Goal: Task Accomplishment & Management: Manage account settings

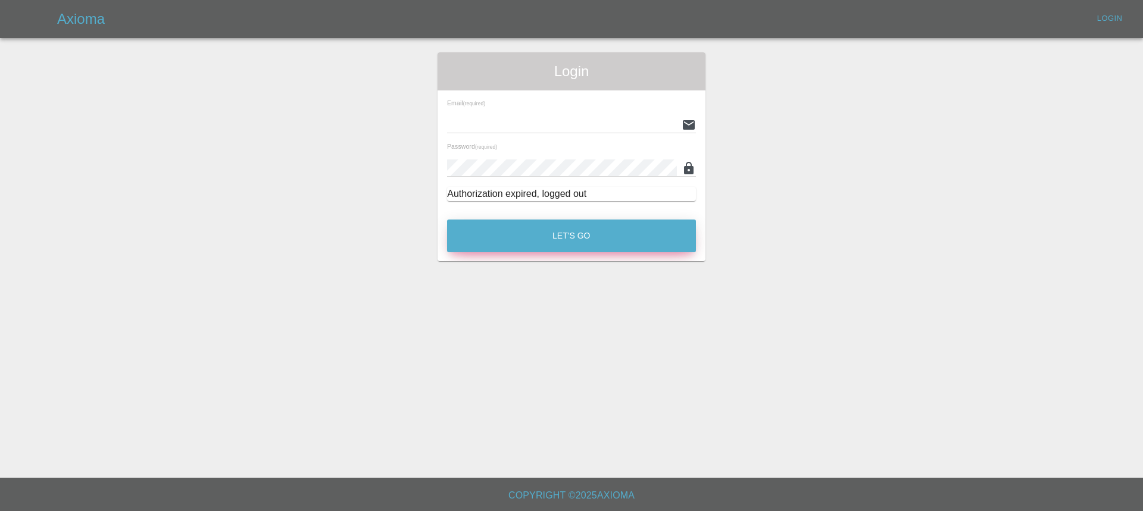
type input "[EMAIL_ADDRESS][DOMAIN_NAME]"
click at [536, 227] on button "Let's Go" at bounding box center [571, 236] width 249 height 33
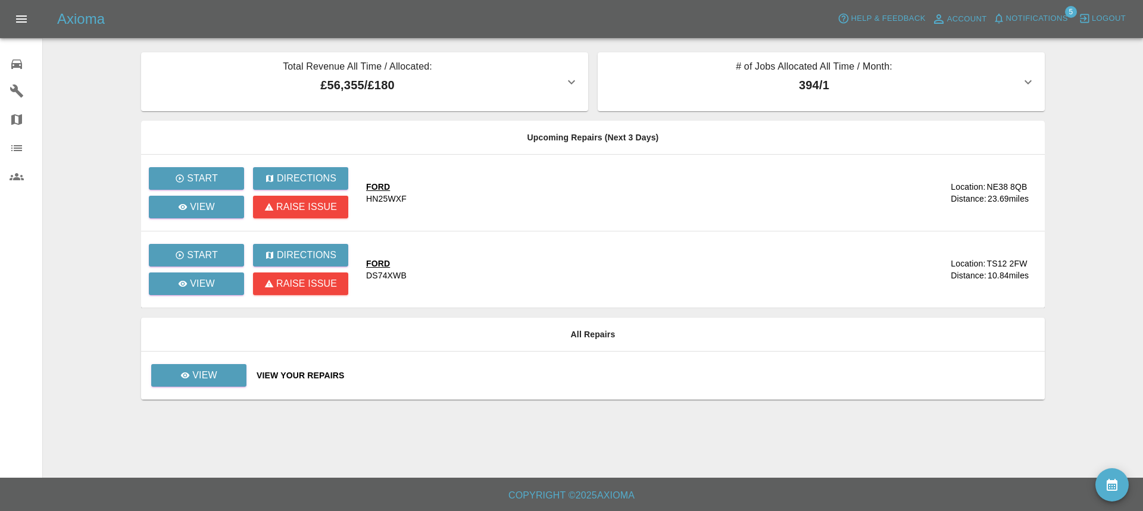
click at [16, 90] on icon at bounding box center [16, 91] width 13 height 13
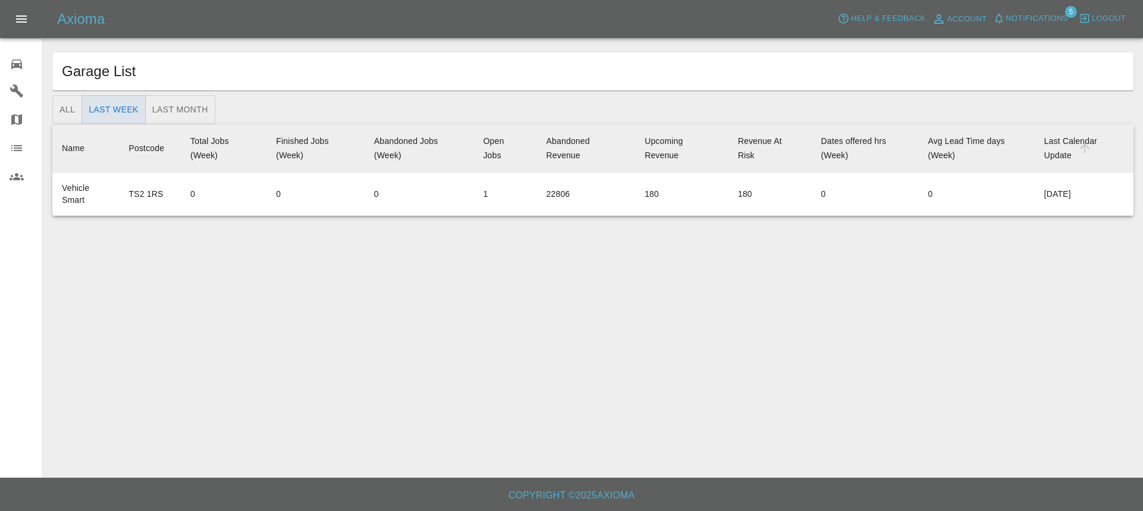
click at [20, 63] on icon at bounding box center [17, 64] width 14 height 14
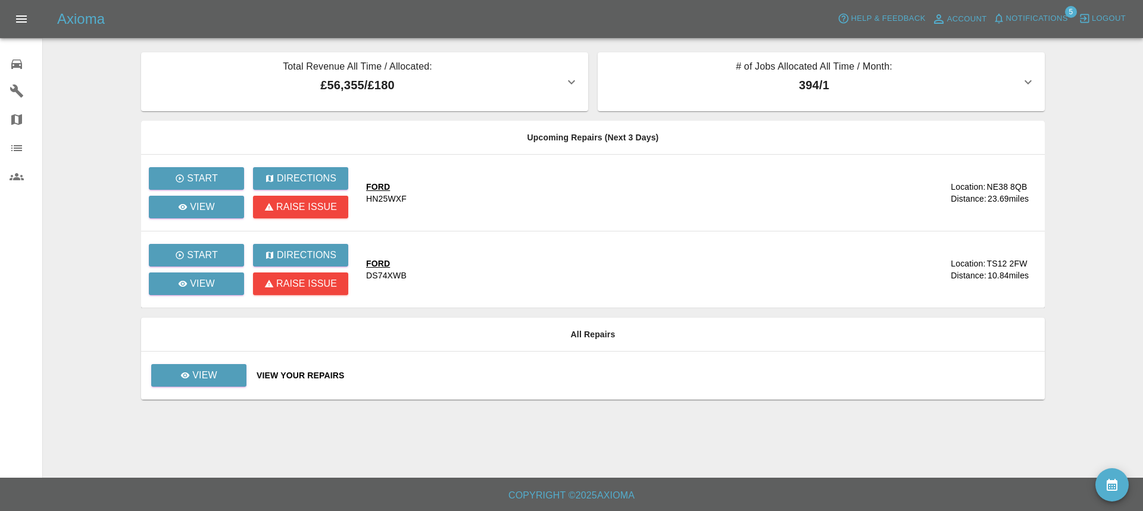
click at [15, 60] on icon at bounding box center [16, 65] width 11 height 10
click at [195, 372] on p "View" at bounding box center [204, 375] width 25 height 14
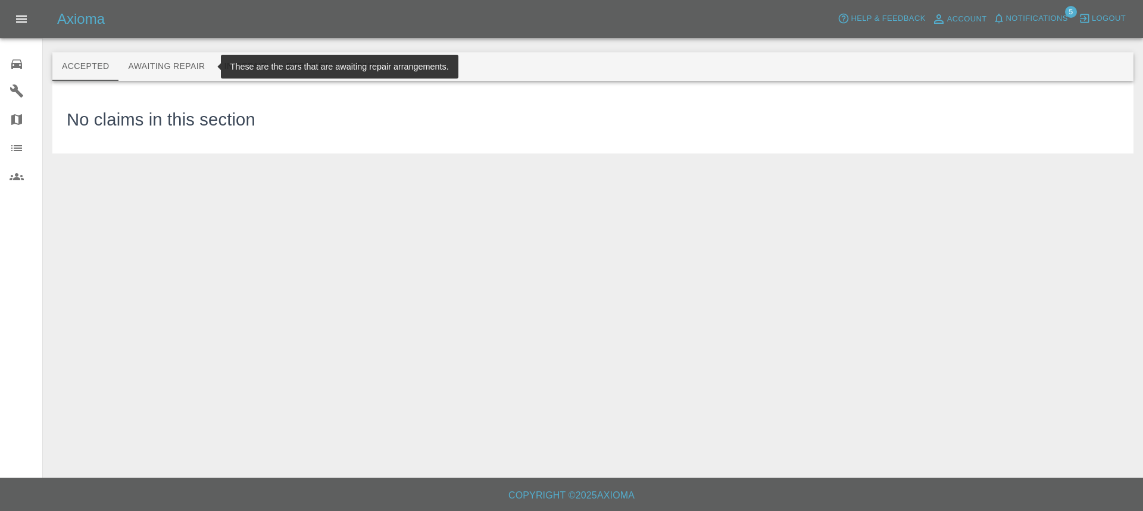
click at [151, 63] on button "Awaiting Repair" at bounding box center [166, 66] width 96 height 29
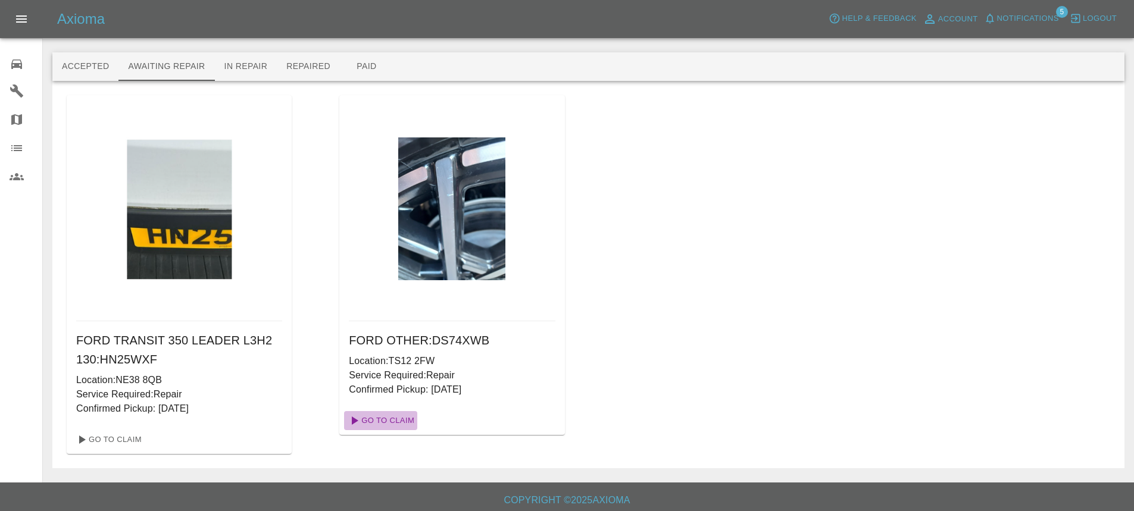
click at [392, 419] on link "Go To Claim" at bounding box center [380, 420] width 73 height 19
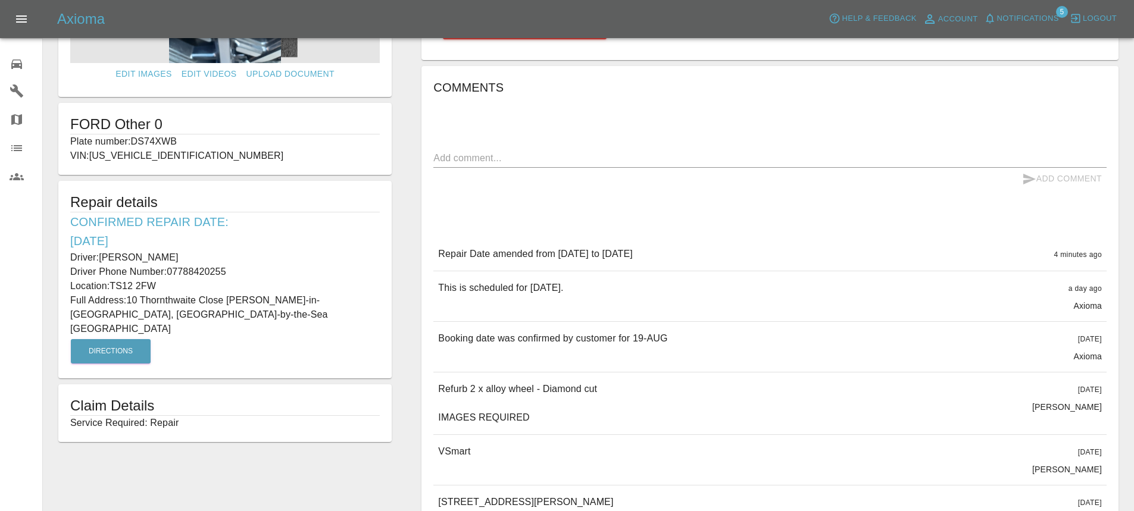
scroll to position [179, 0]
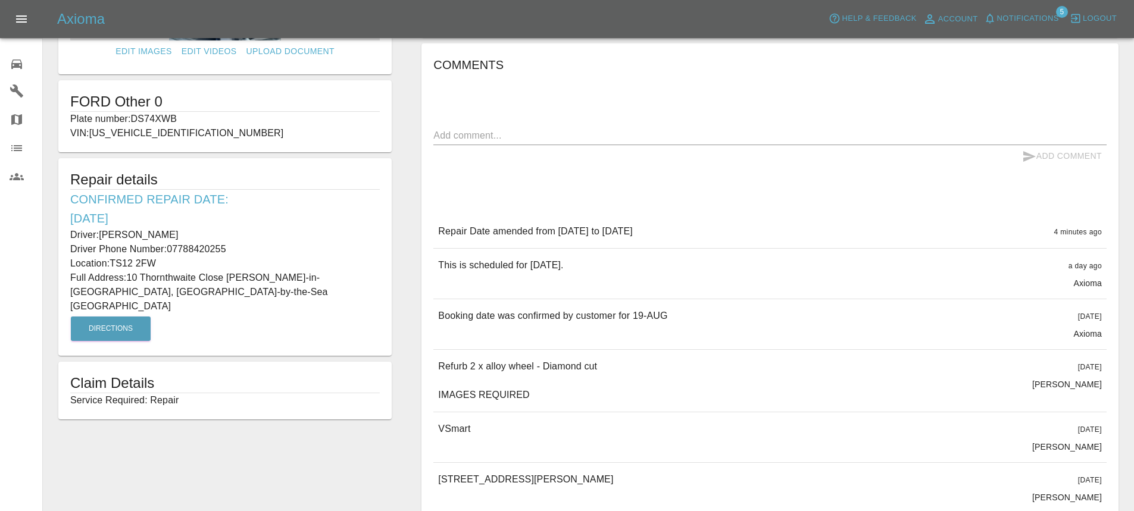
click at [521, 136] on textarea at bounding box center [769, 136] width 673 height 14
click at [464, 130] on textarea "This on is rebooked in for [DATE]" at bounding box center [769, 136] width 673 height 14
click at [638, 133] on textarea "This one is rebooked in for [DATE]" at bounding box center [769, 136] width 673 height 14
type textarea "This one is rebooked in for [DATE]"
click at [1072, 154] on button "Add Comment" at bounding box center [1061, 156] width 89 height 22
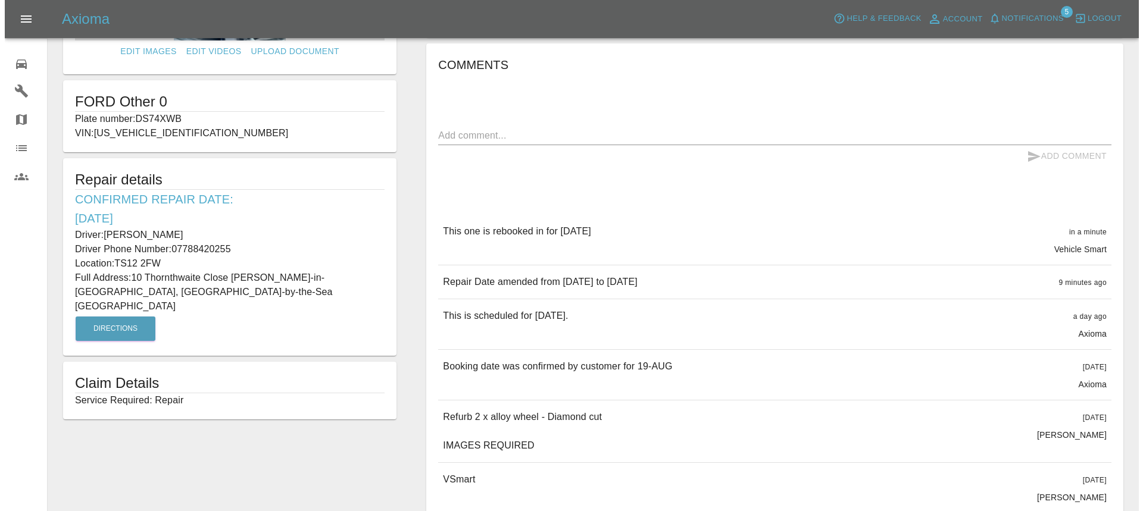
scroll to position [0, 0]
